Goal: Information Seeking & Learning: Learn about a topic

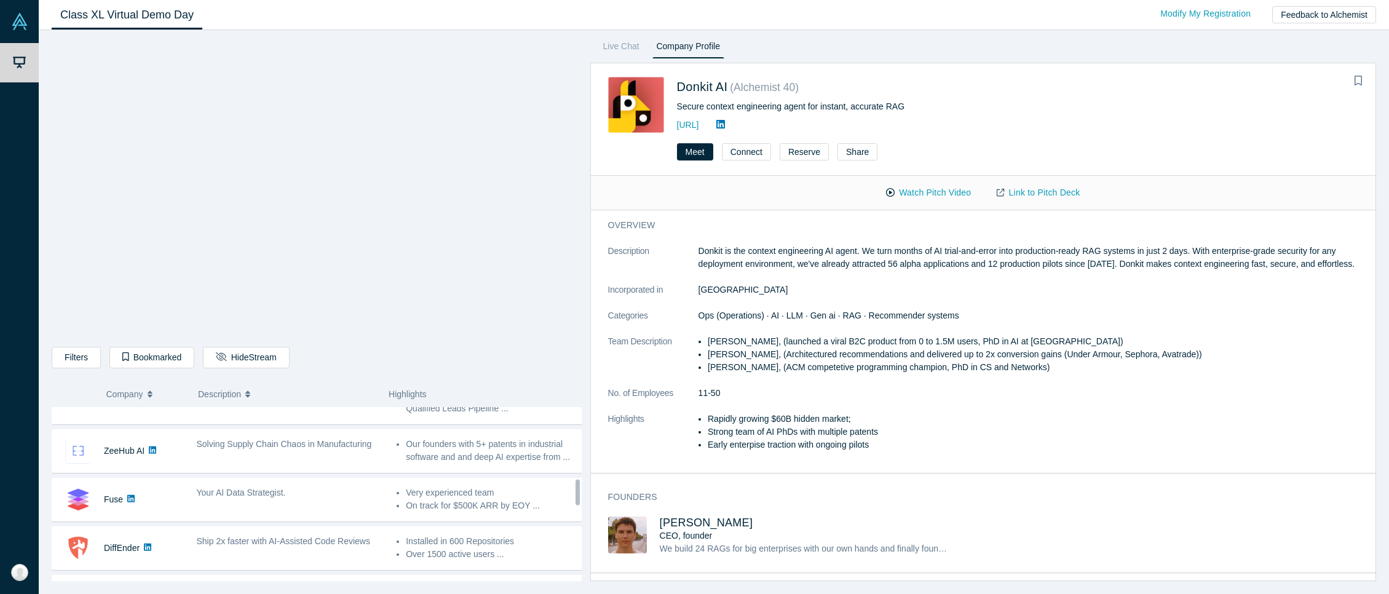
scroll to position [456, 0]
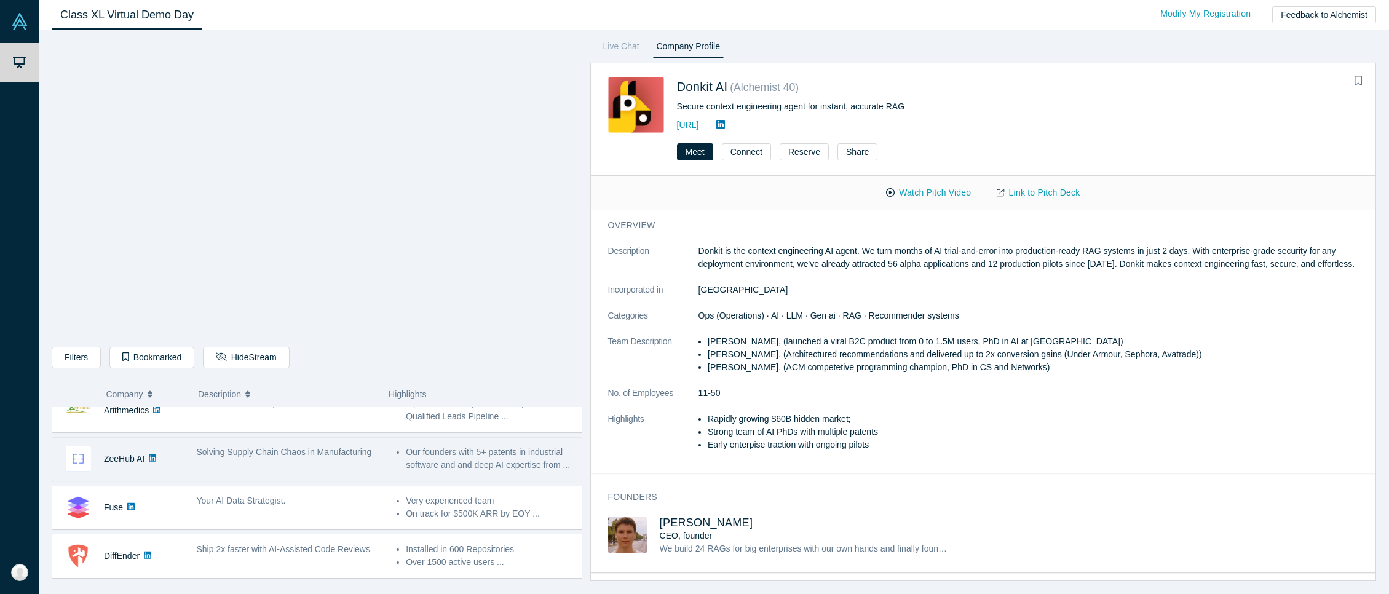
click at [331, 464] on div "Solving Supply Chain Chaos in Manufacturing" at bounding box center [290, 459] width 200 height 39
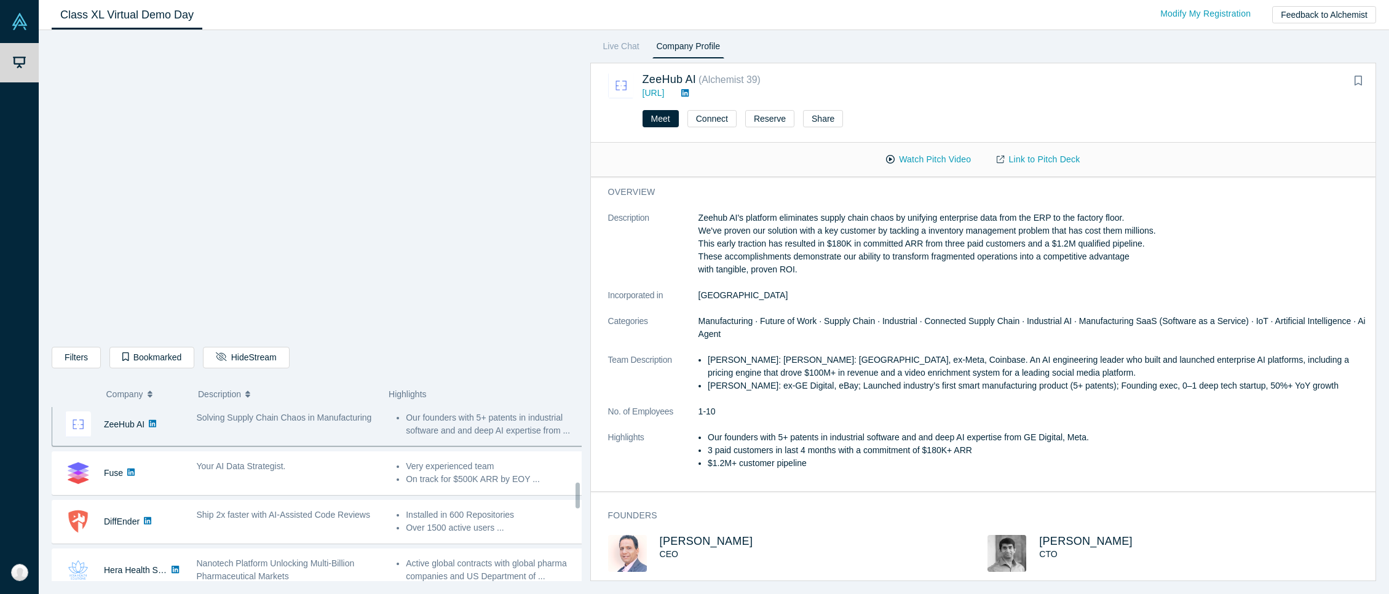
scroll to position [506, 0]
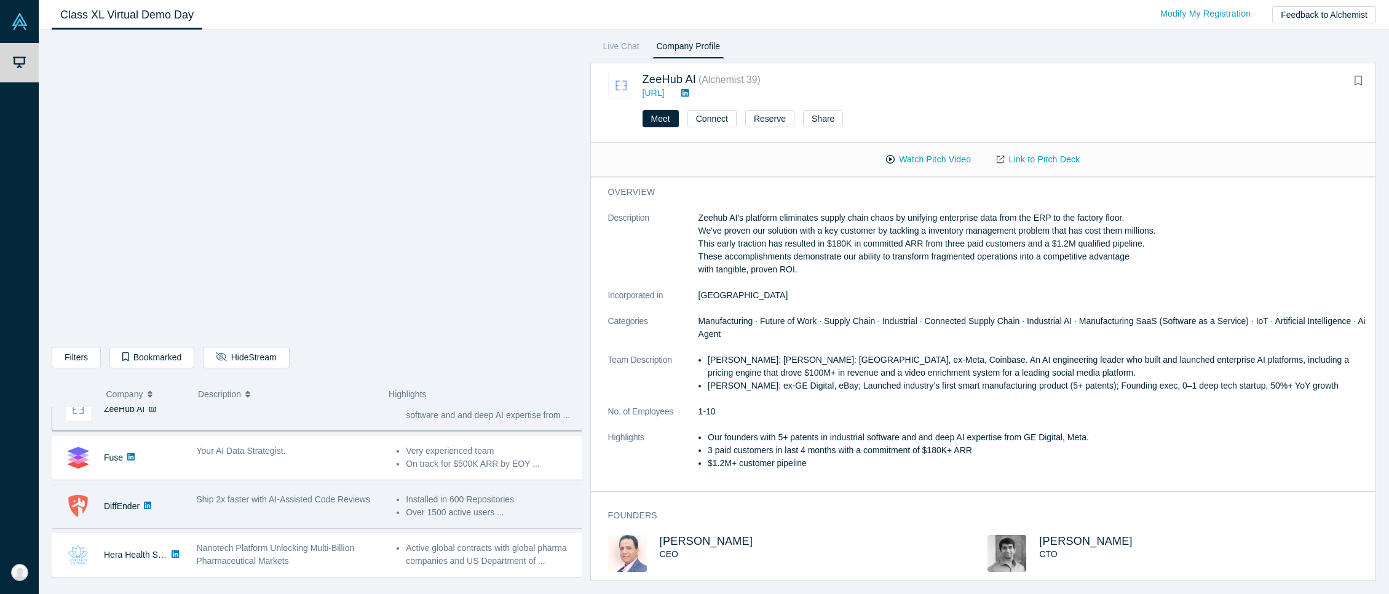
click at [230, 515] on div "Ship 2x faster with AI-Assisted Code Reviews" at bounding box center [290, 506] width 200 height 39
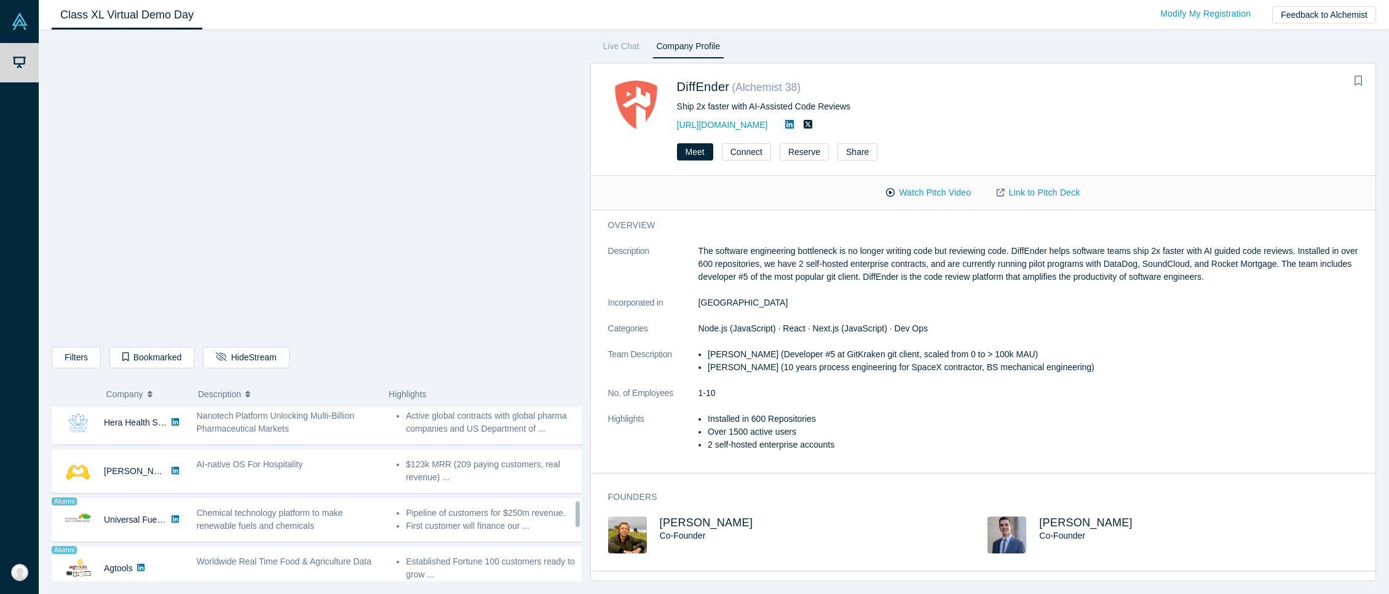
scroll to position [626, 0]
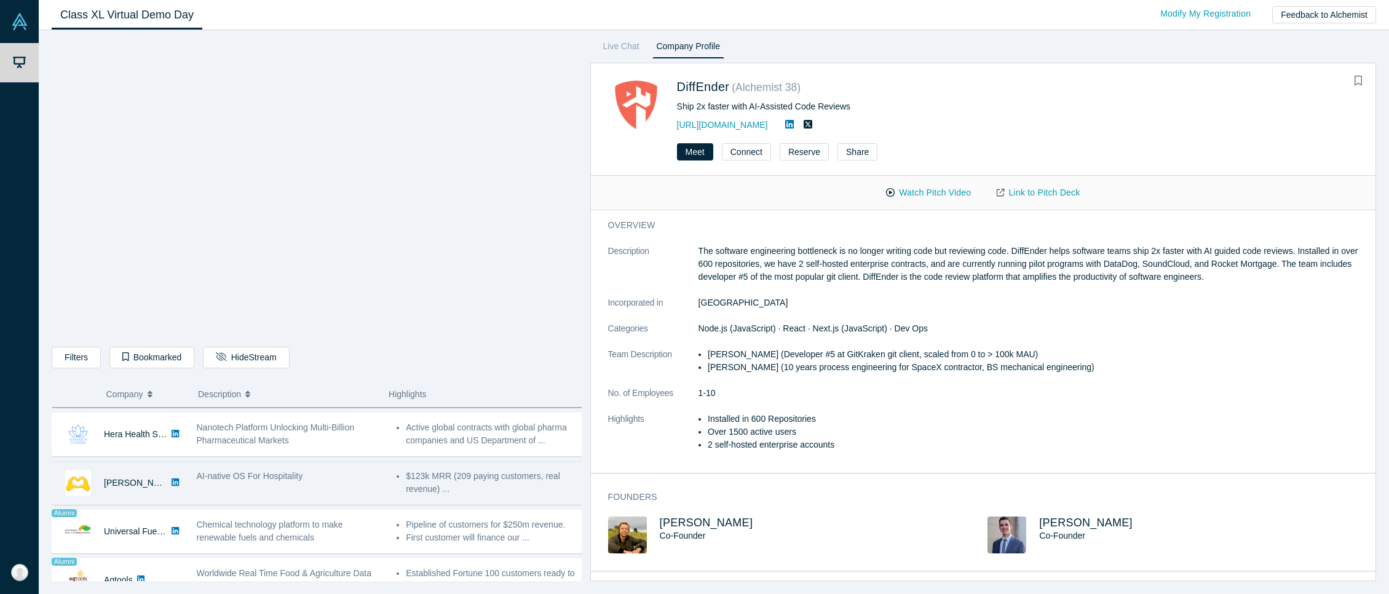
click at [293, 483] on div "AI-native OS For Hospitality" at bounding box center [290, 483] width 200 height 39
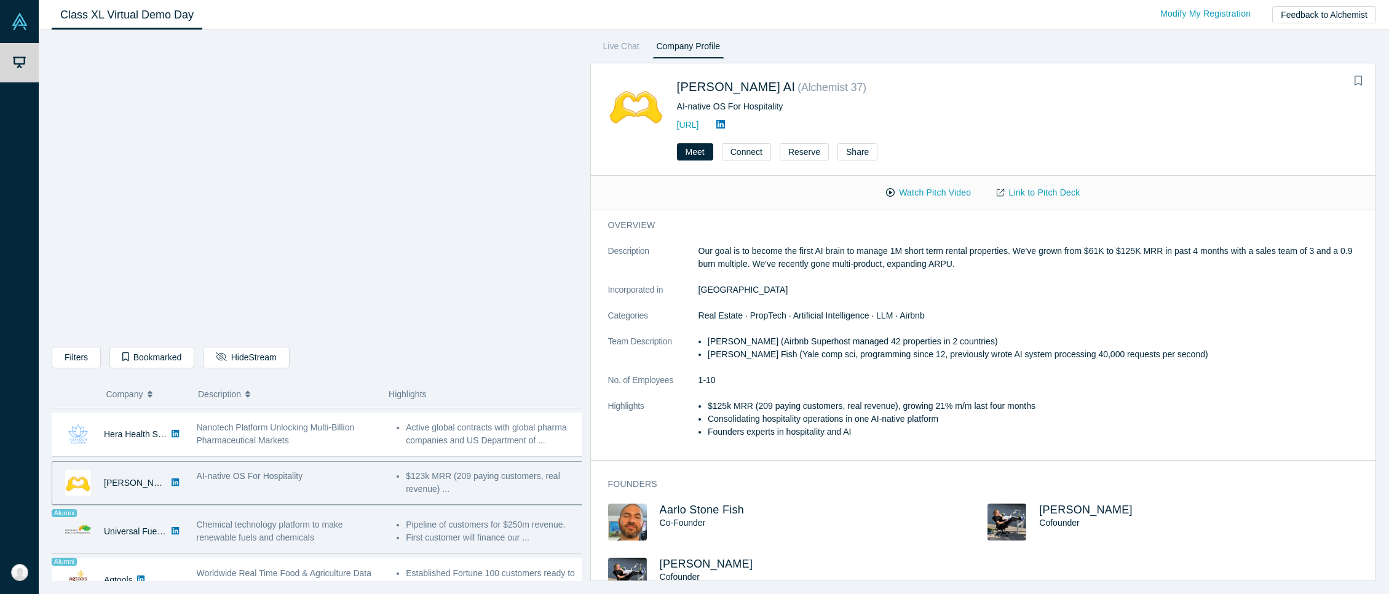
click at [266, 535] on span "Chemical technology platform to make renewable fuels and chemicals" at bounding box center [270, 531] width 146 height 23
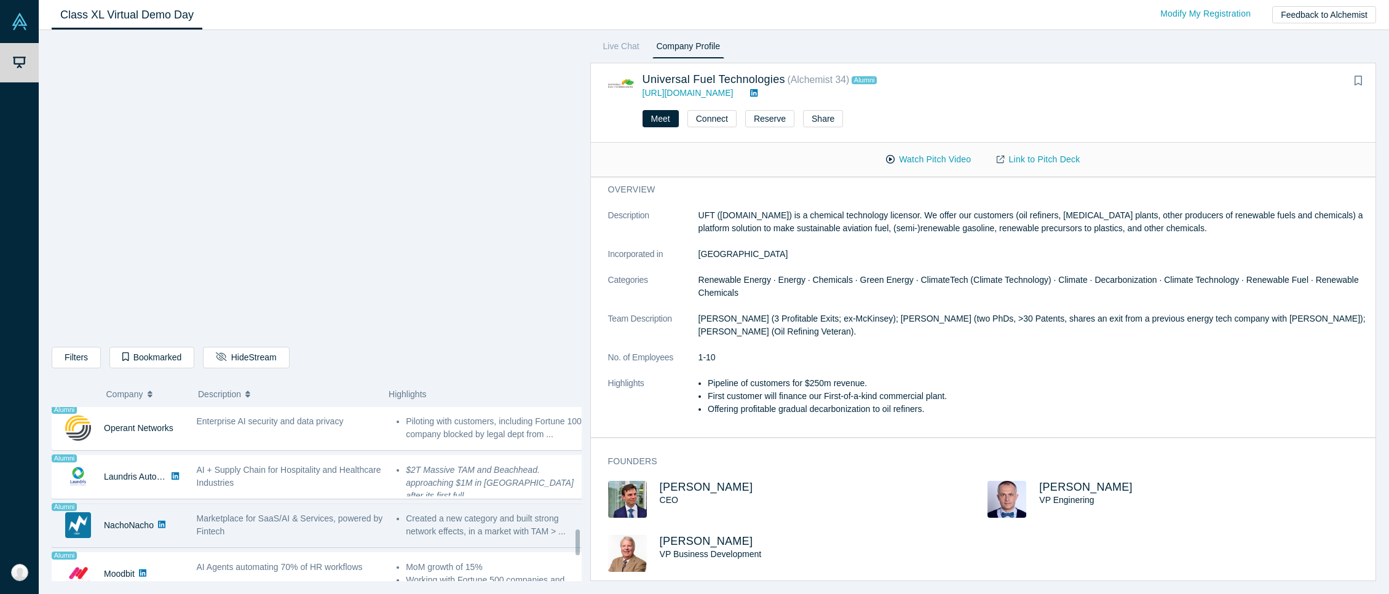
scroll to position [821, 0]
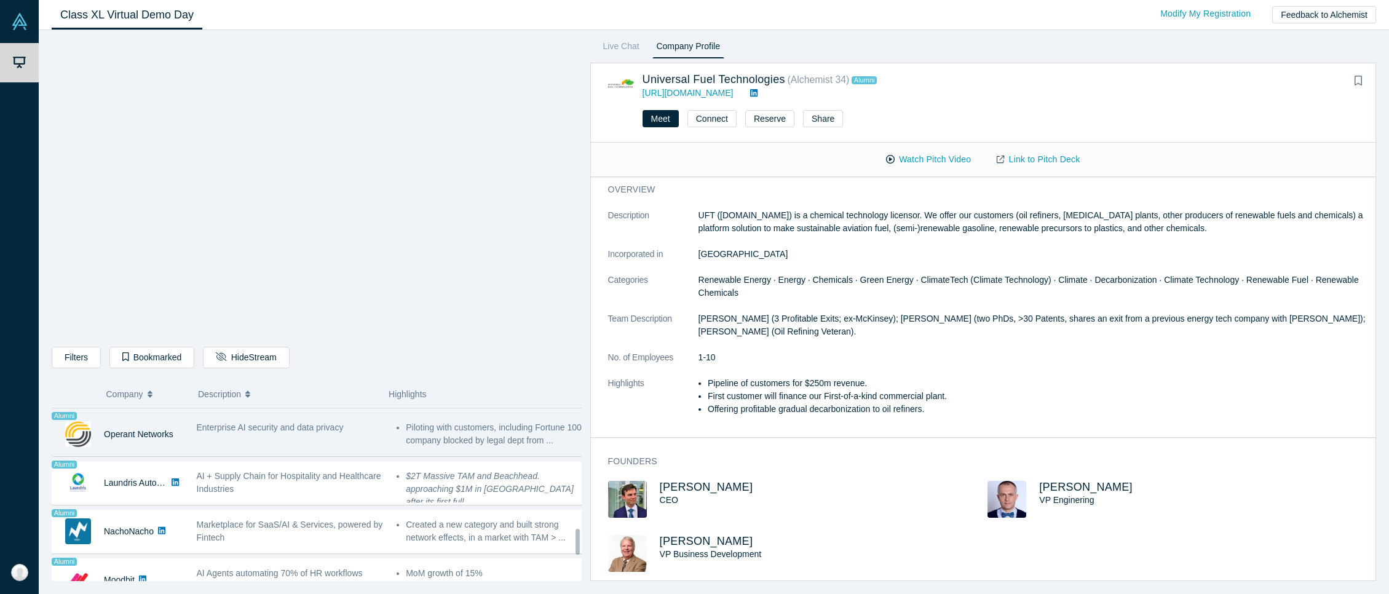
click at [340, 437] on div "Enterprise AI security and data privacy" at bounding box center [290, 434] width 200 height 39
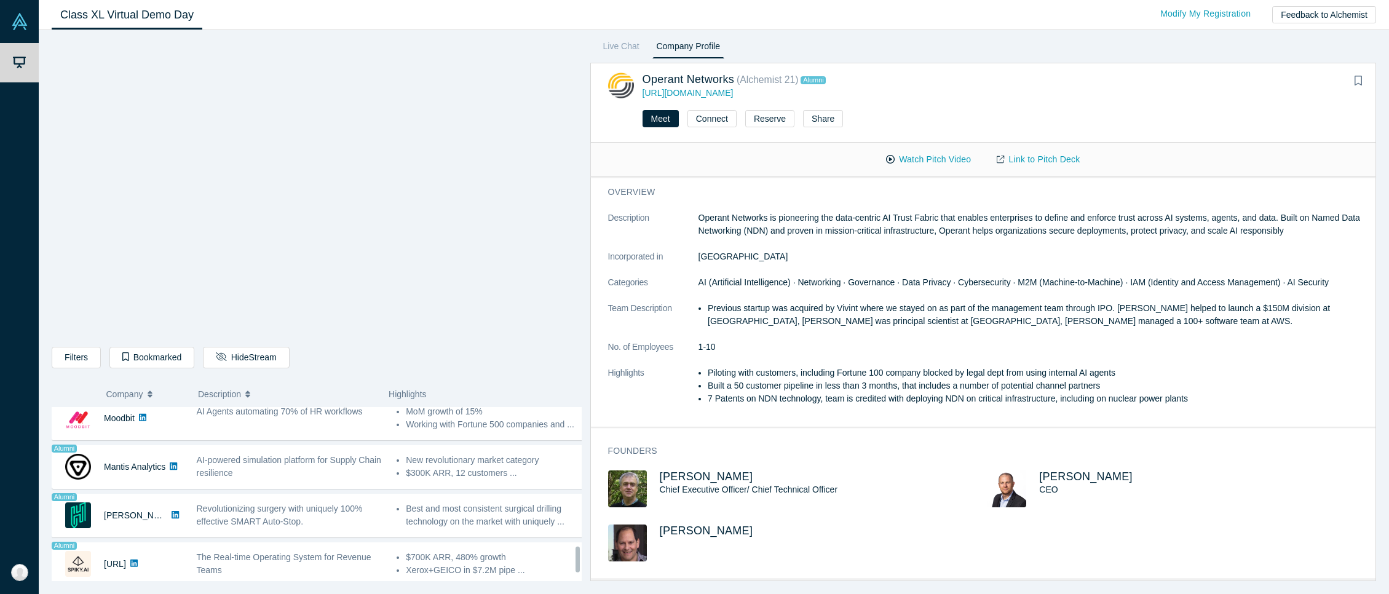
scroll to position [992, 0]
click at [622, 46] on link "Live Chat" at bounding box center [621, 49] width 45 height 20
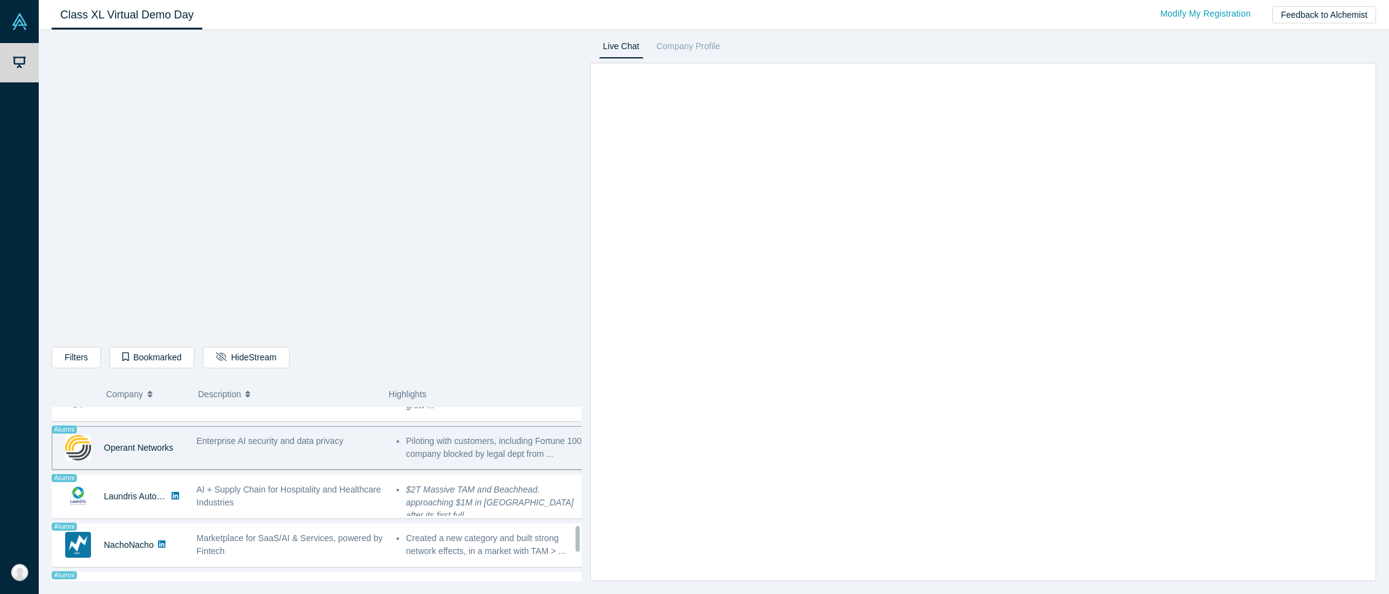
scroll to position [792, 0]
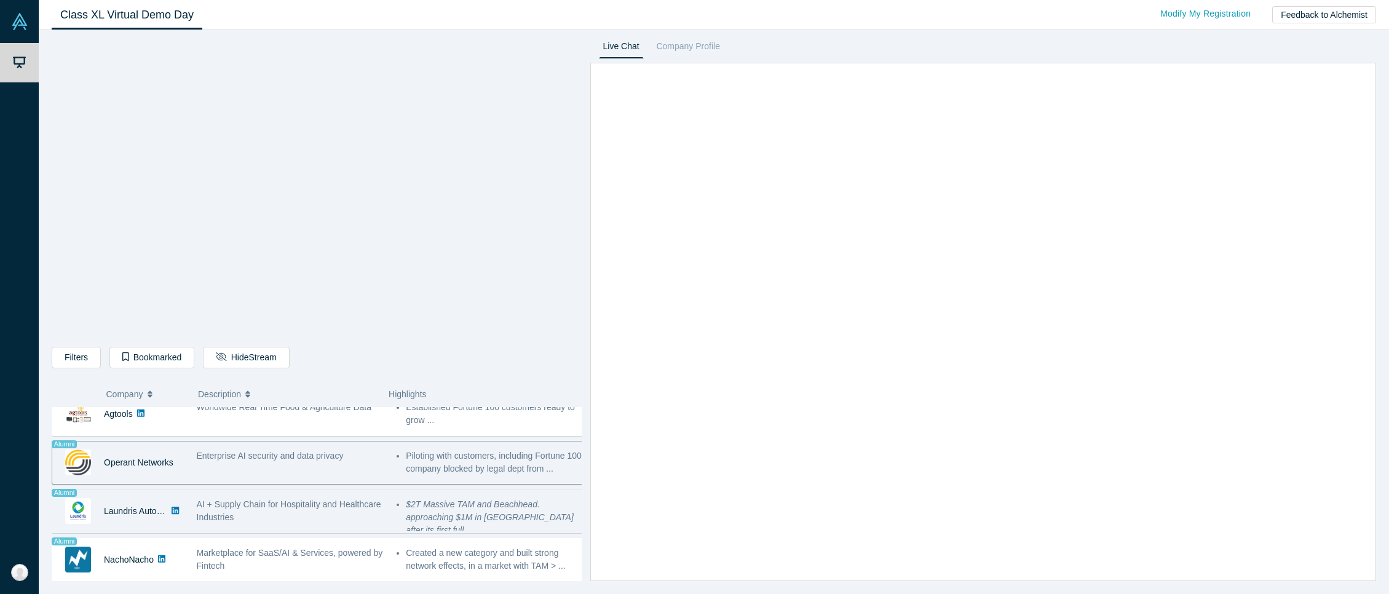
click at [319, 511] on div "AI + Supply Chain for Hospitality and Healthcare Industries" at bounding box center [290, 511] width 187 height 26
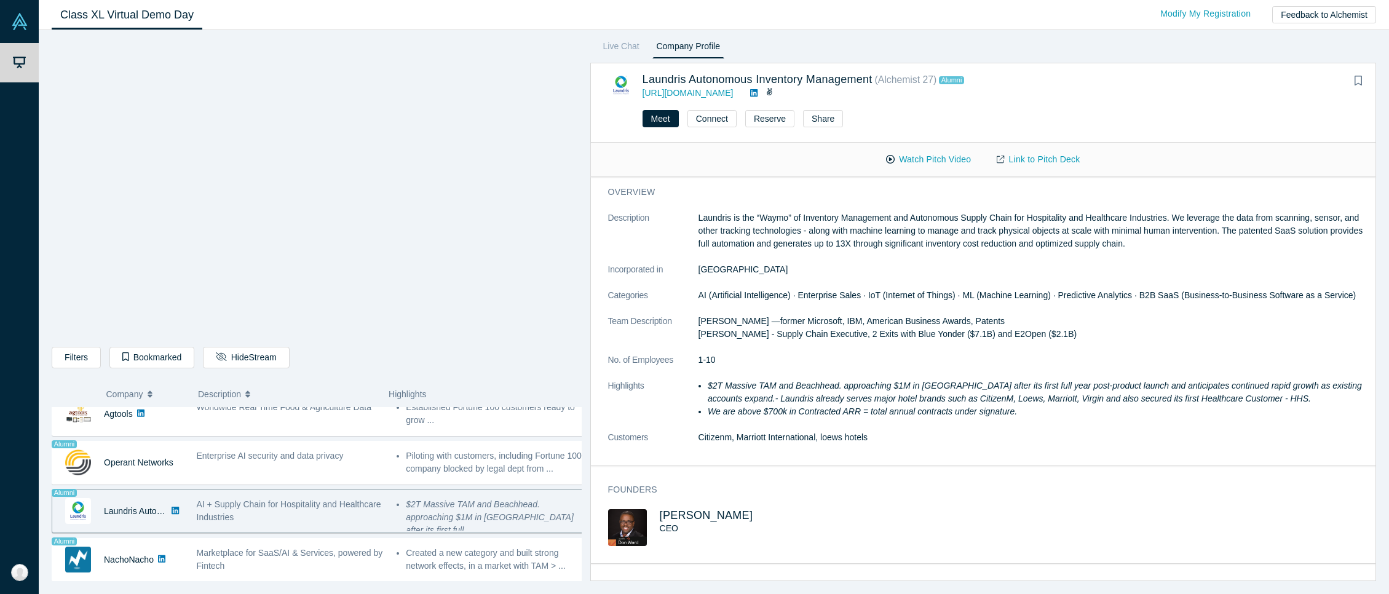
scroll to position [0, 0]
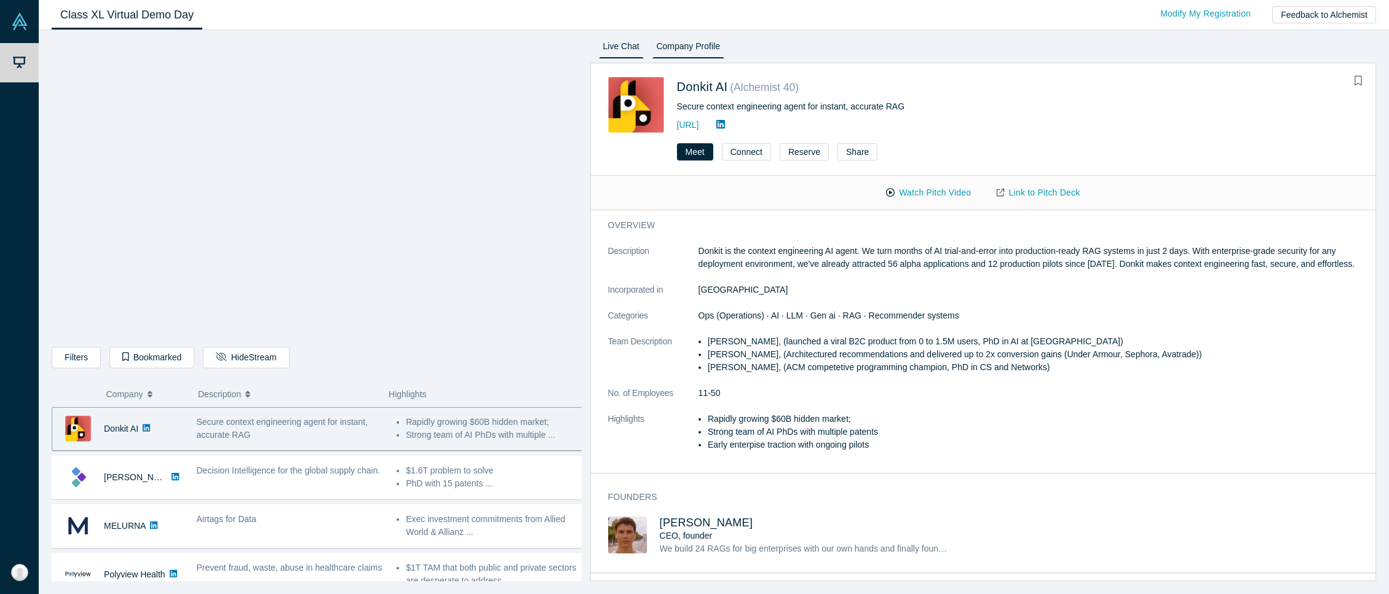
click at [623, 46] on link "Live Chat" at bounding box center [621, 49] width 45 height 20
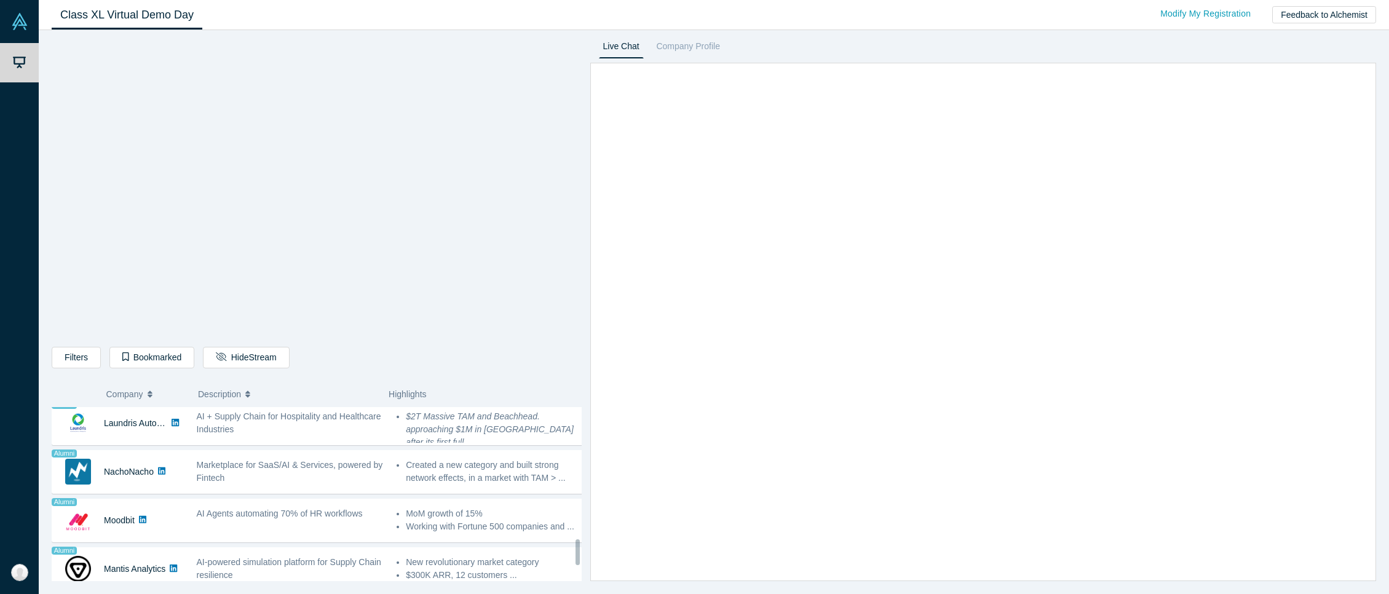
scroll to position [899, 0]
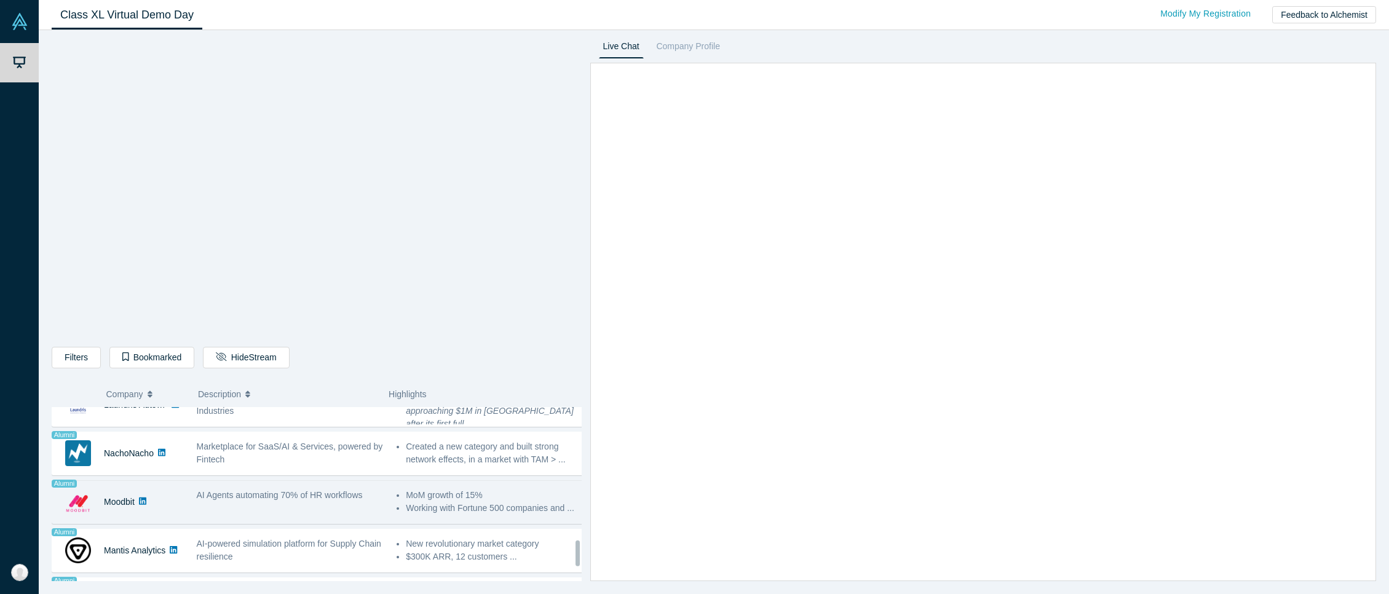
click at [268, 499] on span "AI Agents automating 70% of HR workflows" at bounding box center [280, 495] width 166 height 10
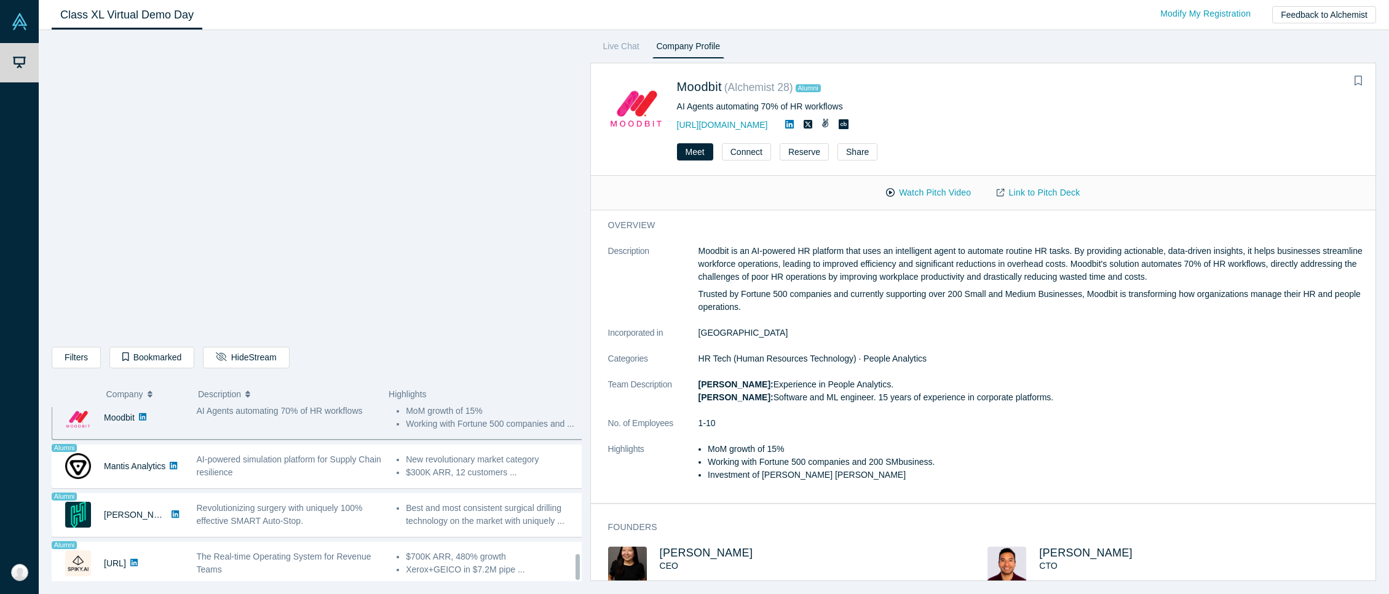
scroll to position [992, 0]
